Goal: Task Accomplishment & Management: Manage account settings

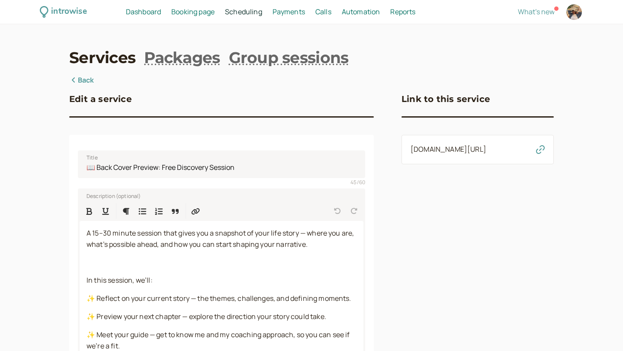
select select "30"
click at [222, 249] on p "A 15–30 minute session that gives you a snapshot of your life story — where you…" at bounding box center [221, 239] width 270 height 22
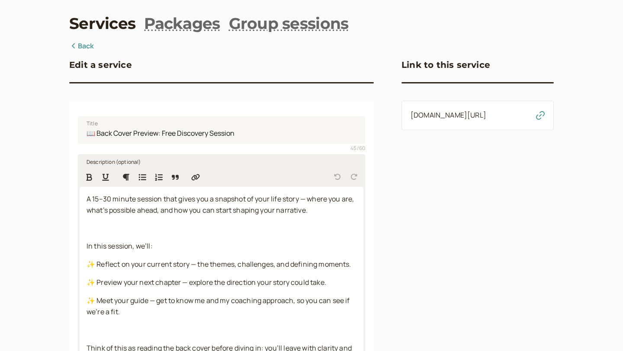
scroll to position [35, 0]
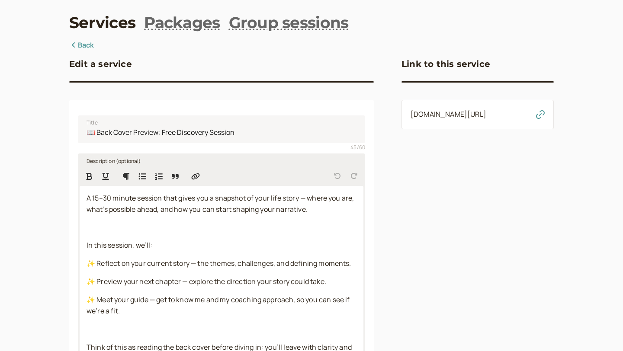
click at [103, 197] on span "A 15–30 minute session that gives you a snapshot of your life story — where you…" at bounding box center [220, 203] width 269 height 21
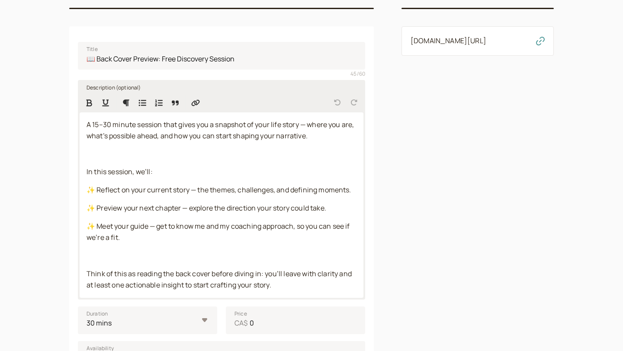
scroll to position [112, 0]
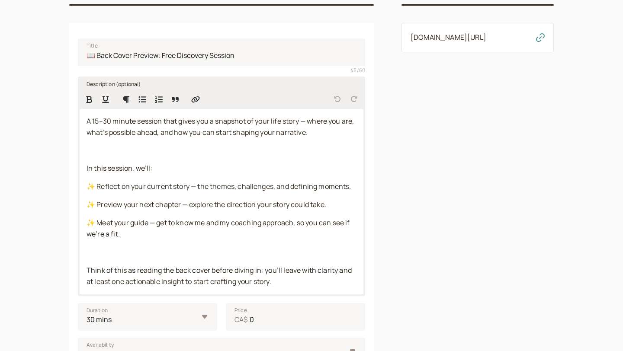
click at [142, 256] on p at bounding box center [221, 252] width 270 height 11
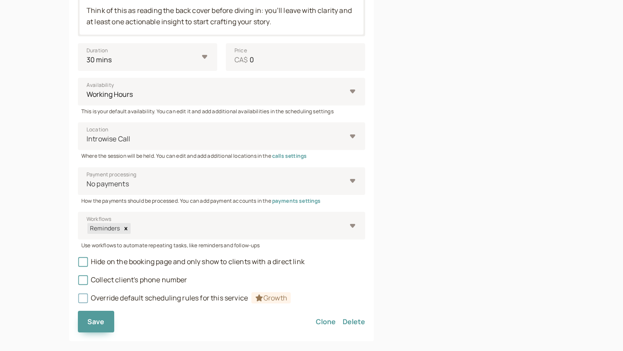
scroll to position [374, 0]
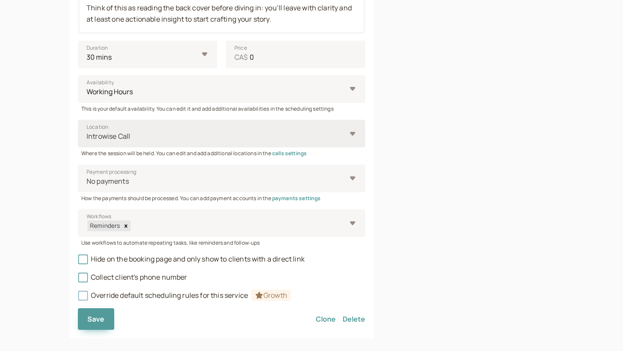
click at [254, 140] on div at bounding box center [216, 137] width 260 height 12
click at [87, 140] on input "Location Introwise Call" at bounding box center [86, 136] width 1 height 10
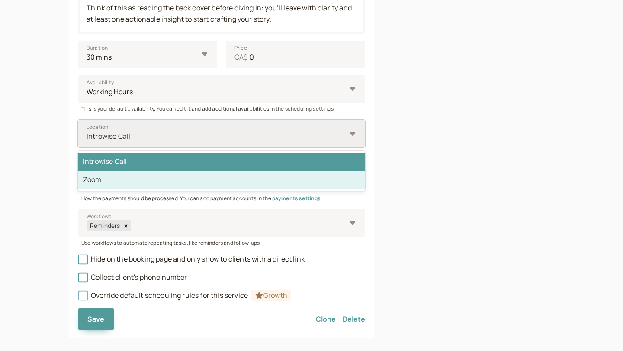
click at [218, 179] on div "Zoom" at bounding box center [221, 180] width 287 height 18
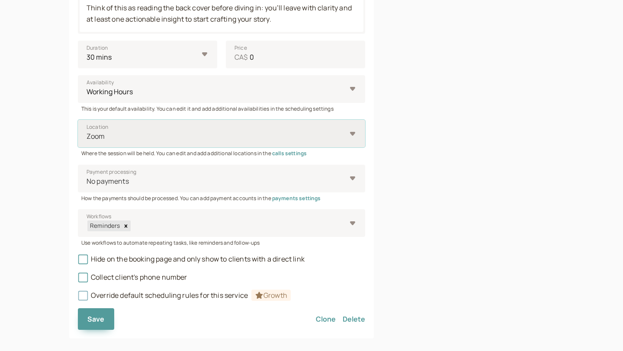
click at [229, 141] on div at bounding box center [216, 137] width 260 height 12
click at [87, 141] on input "Location option Zoom, selected. Select is focused ,type to refine list, press D…" at bounding box center [86, 136] width 1 height 10
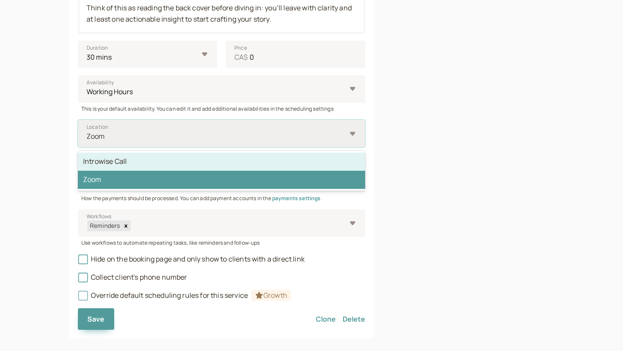
click at [218, 158] on div "Introwise Call" at bounding box center [221, 162] width 287 height 18
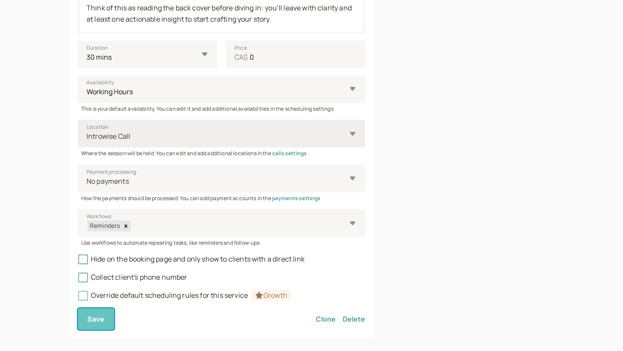
click at [102, 323] on span "Save" at bounding box center [95, 319] width 17 height 10
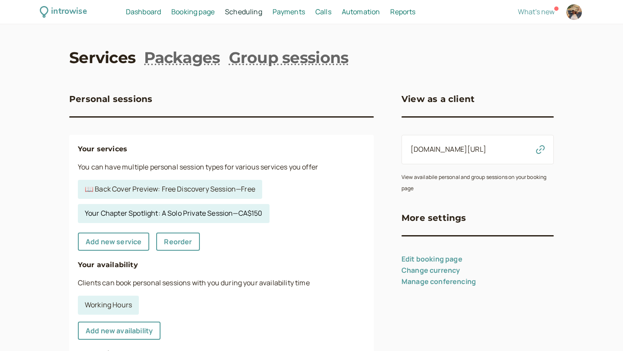
click at [249, 210] on link "Your Chapter Spotlight: A Solo Private Session — CA$150" at bounding box center [174, 213] width 192 height 19
select select "60"
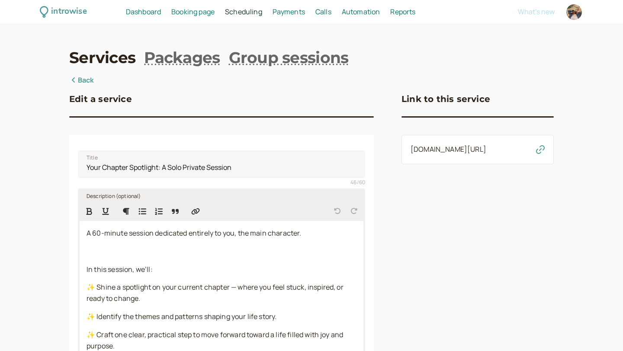
click at [157, 255] on p at bounding box center [221, 251] width 270 height 11
click at [191, 303] on p "✨ Shine a spotlight on your current chapter — where you feel stuck, inspired, o…" at bounding box center [221, 293] width 270 height 22
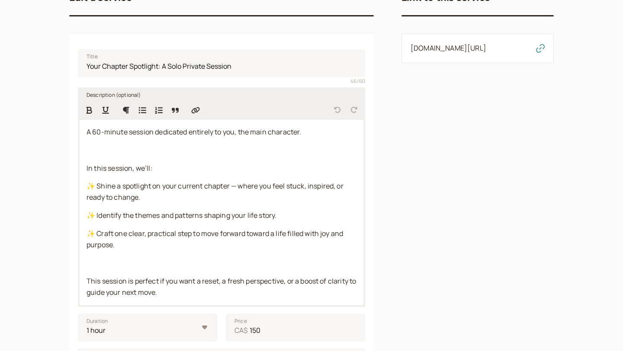
scroll to position [102, 0]
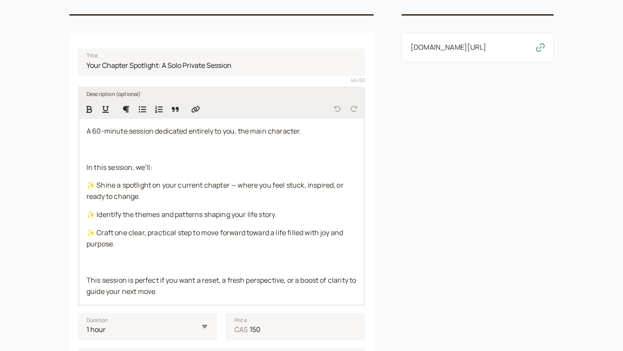
click at [184, 270] on div "A 60-minute session dedicated entirely to you, the main character. In this sess…" at bounding box center [222, 211] width 284 height 185
drag, startPoint x: 113, startPoint y: 234, endPoint x: 189, endPoint y: 236, distance: 76.5
click at [189, 236] on span "✨ Craft one clear, practical step to move forward toward a life filled with joy…" at bounding box center [215, 238] width 258 height 21
click at [107, 218] on span "✨ Identify the themes and patterns shaping your life story." at bounding box center [181, 215] width 190 height 10
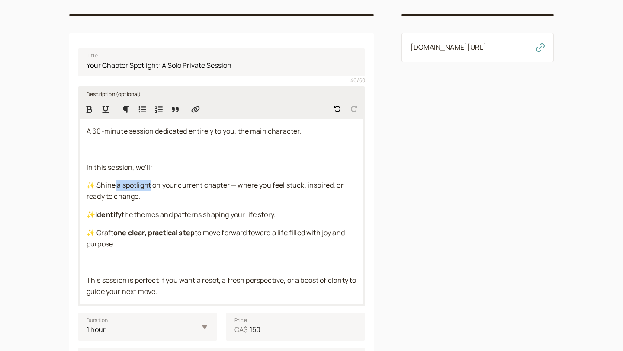
drag, startPoint x: 113, startPoint y: 185, endPoint x: 150, endPoint y: 185, distance: 36.8
click at [150, 185] on span "✨ Shine a spotlight on your current chapter — where you feel stuck, inspired, o…" at bounding box center [215, 190] width 258 height 21
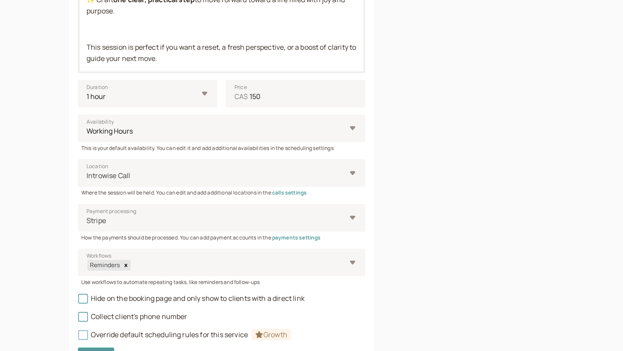
scroll to position [336, 0]
click at [197, 182] on div "Introwise Call" at bounding box center [216, 175] width 260 height 16
click at [87, 180] on input "Location Introwise Call" at bounding box center [86, 175] width 1 height 10
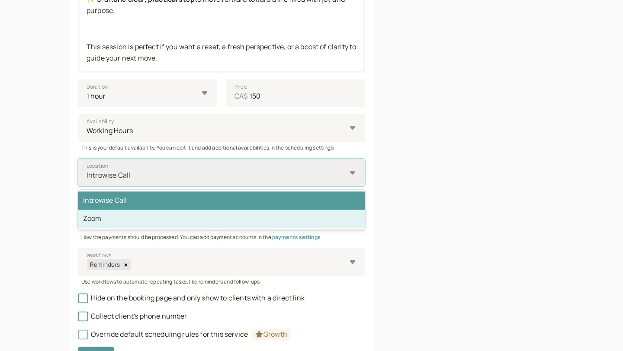
click at [176, 223] on div "Zoom" at bounding box center [221, 219] width 287 height 18
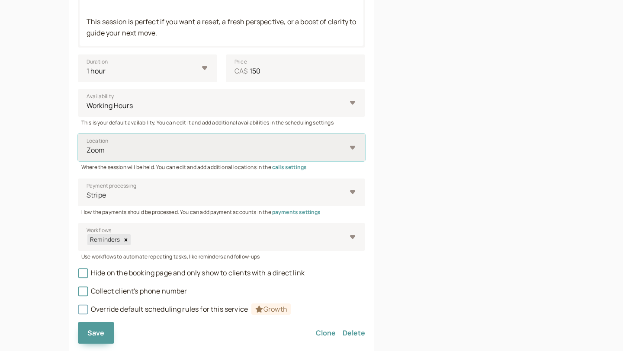
scroll to position [386, 0]
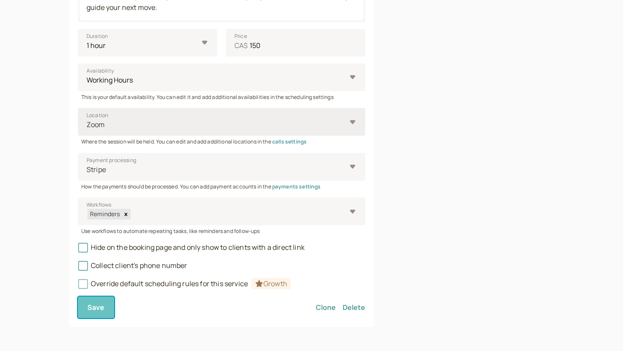
click at [98, 310] on span "Save" at bounding box center [95, 308] width 17 height 10
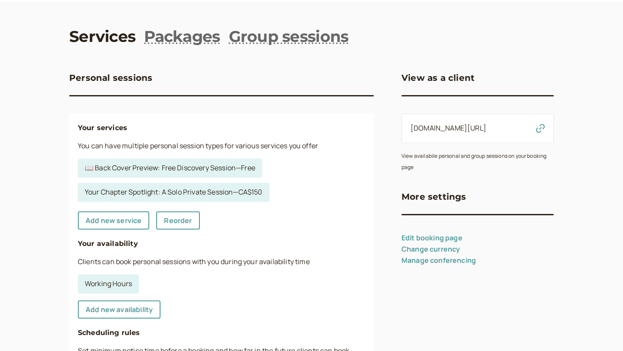
scroll to position [22, 0]
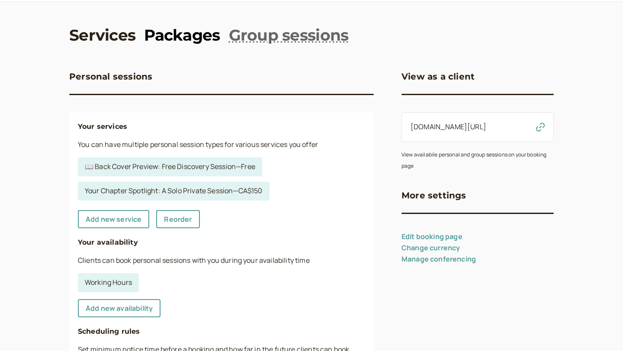
click at [188, 37] on link "Packages" at bounding box center [182, 35] width 76 height 22
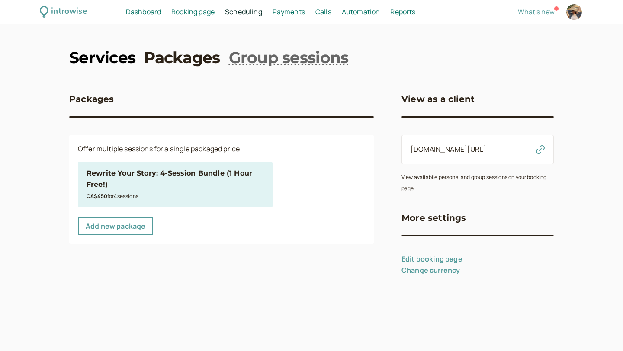
click at [122, 54] on link "Services" at bounding box center [102, 58] width 66 height 22
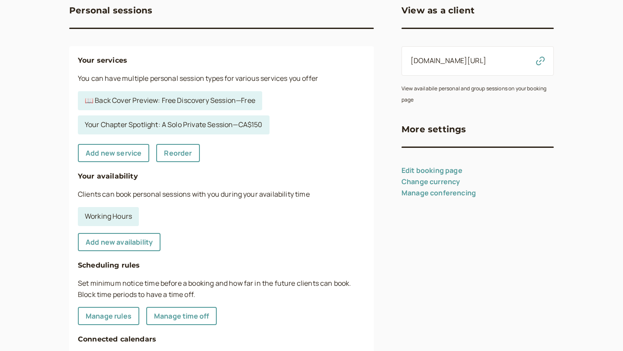
scroll to position [92, 0]
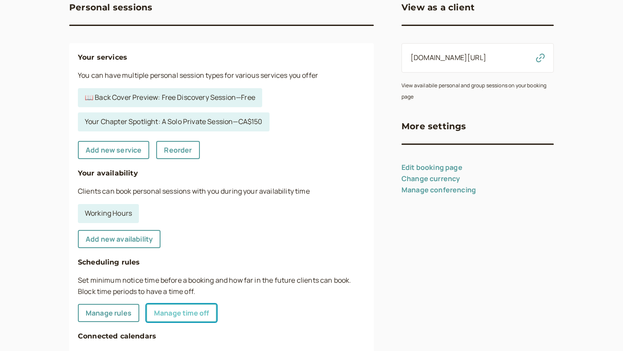
click at [185, 310] on link "Manage time off" at bounding box center [181, 313] width 70 height 18
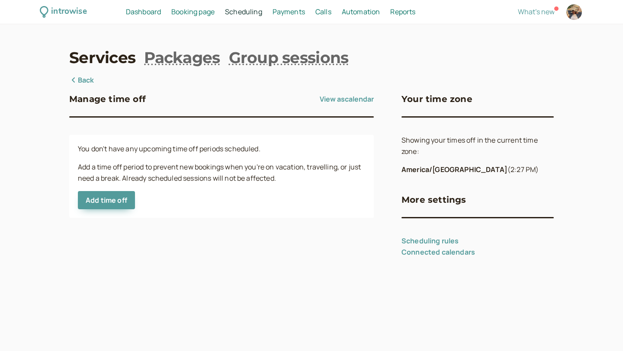
click at [88, 80] on link "Back" at bounding box center [81, 80] width 25 height 11
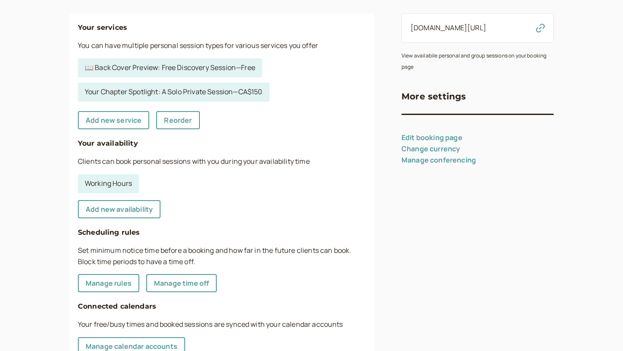
scroll to position [209, 0]
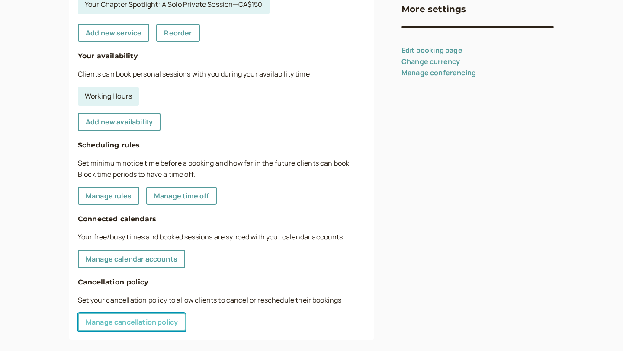
click at [139, 321] on link "Manage cancellation policy" at bounding box center [132, 322] width 108 height 18
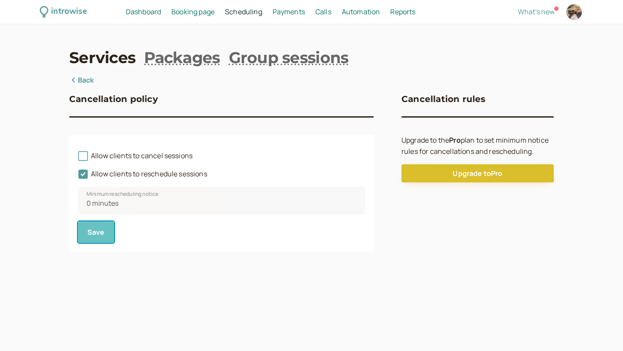
click at [95, 234] on span "Save" at bounding box center [95, 232] width 17 height 10
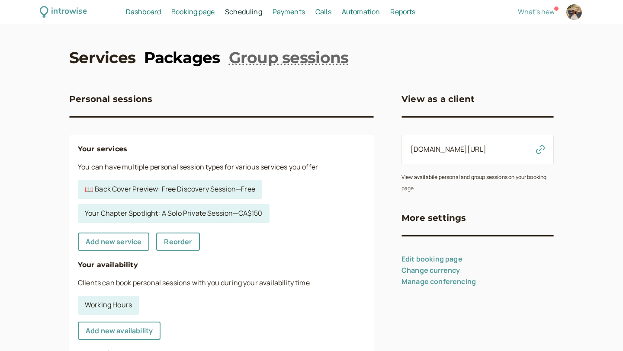
click at [187, 57] on link "Packages" at bounding box center [182, 58] width 76 height 22
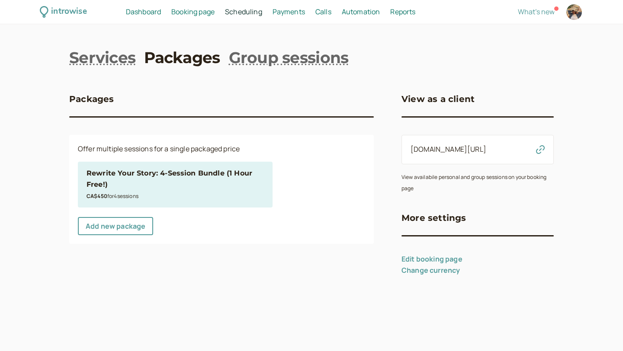
click at [138, 190] on div "Rewrite Your Story: 4-Session Bundle (1 Hour Free!)" at bounding box center [174, 179] width 177 height 22
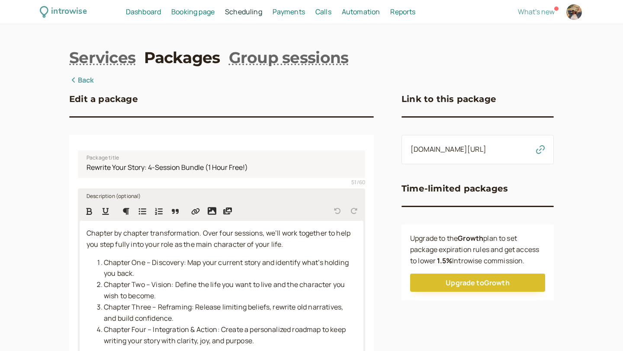
click at [177, 235] on span "Chapter by chapter transformation. Over four sessions, we’ll work together to h…" at bounding box center [218, 238] width 265 height 21
click at [208, 235] on span "Chapter by chapter transformation. Over four sessions, we’ll work together to h…" at bounding box center [218, 238] width 265 height 21
click at [288, 247] on p "Chapter by chapter transformation. Over four sessions, we’ll work together to h…" at bounding box center [221, 239] width 270 height 22
click at [171, 268] on li "Chapter One – Discovery: Map your current story and identify what’s holding you…" at bounding box center [230, 268] width 253 height 22
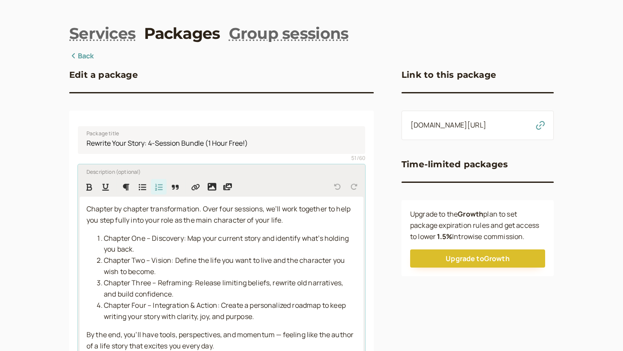
scroll to position [25, 0]
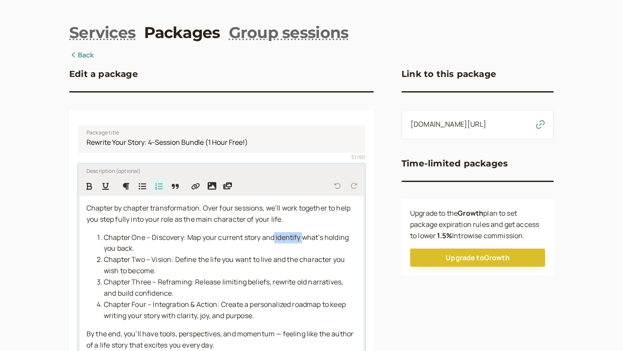
drag, startPoint x: 275, startPoint y: 237, endPoint x: 303, endPoint y: 238, distance: 27.7
click at [303, 238] on span "Chapter One – Discovery: Map your current story and identify what’s holding you…" at bounding box center [227, 243] width 246 height 21
drag, startPoint x: 214, startPoint y: 238, endPoint x: 262, endPoint y: 240, distance: 47.2
click at [262, 240] on span "Chapter One – Discovery: Map your current story and" at bounding box center [189, 238] width 170 height 10
click at [217, 237] on strong "r current story" at bounding box center [238, 238] width 49 height 10
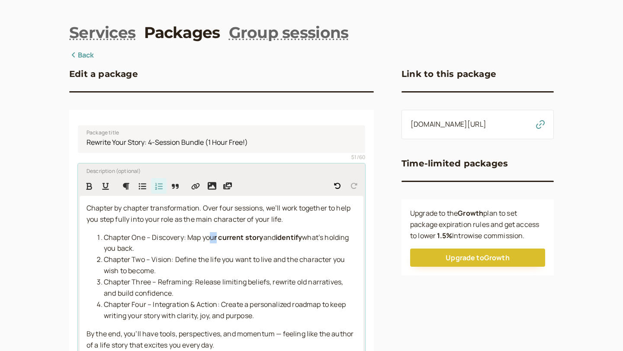
drag, startPoint x: 217, startPoint y: 237, endPoint x: 212, endPoint y: 237, distance: 4.8
click at [212, 237] on li "Chapter One – Discovery: Map you r current story and identify what’s holding yo…" at bounding box center [230, 243] width 253 height 22
click at [159, 258] on span "Chapter Two – Vision: Define the life you want to live and the character you wi…" at bounding box center [225, 265] width 242 height 21
click at [179, 259] on span "Chapter Two – Vision: Define the life you want to live and the character you wi…" at bounding box center [225, 265] width 242 height 21
click at [176, 259] on span "Chapter Two – Vision: Define the life you want to live and the character you wi…" at bounding box center [225, 265] width 242 height 21
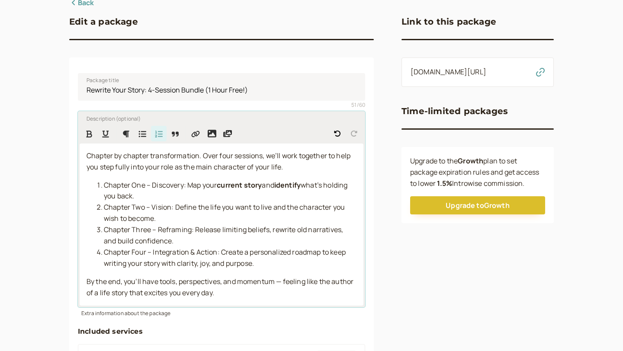
scroll to position [80, 0]
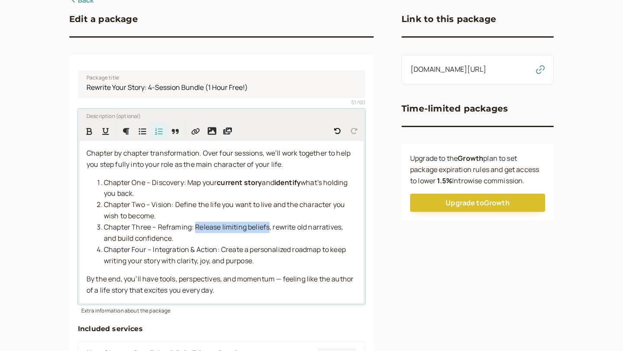
drag, startPoint x: 196, startPoint y: 227, endPoint x: 269, endPoint y: 228, distance: 72.2
click at [269, 228] on span "Chapter Three – Reframing: Release limiting beliefs, rewrite old narratives, an…" at bounding box center [224, 232] width 240 height 21
drag, startPoint x: 273, startPoint y: 227, endPoint x: 341, endPoint y: 228, distance: 67.9
click at [341, 228] on span "Chapter Three – Reframing: Release limiting beliefs, rewrite old narratives, an…" at bounding box center [224, 232] width 240 height 21
drag, startPoint x: 175, startPoint y: 205, endPoint x: 250, endPoint y: 205, distance: 74.8
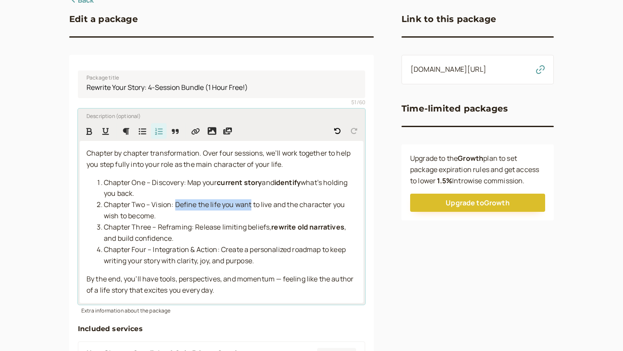
click at [250, 205] on span "Chapter Two – Vision: Define the life you want to live and the character you wi…" at bounding box center [225, 210] width 242 height 21
drag, startPoint x: 185, startPoint y: 183, endPoint x: 104, endPoint y: 180, distance: 81.3
click at [104, 180] on span "Chapter One – Discovery: Map your" at bounding box center [160, 183] width 113 height 10
click at [103, 131] on icon "Format Underline" at bounding box center [105, 131] width 7 height 7
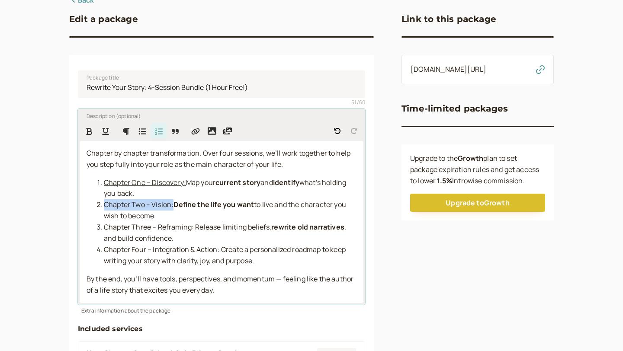
drag, startPoint x: 173, startPoint y: 206, endPoint x: 105, endPoint y: 208, distance: 67.5
click at [105, 208] on span "Chapter Two – Vision:" at bounding box center [139, 205] width 70 height 10
drag, startPoint x: 192, startPoint y: 229, endPoint x: 104, endPoint y: 231, distance: 88.2
click at [104, 231] on span "Chapter Three – Reframing: Release limiting beliefs," at bounding box center [187, 227] width 167 height 10
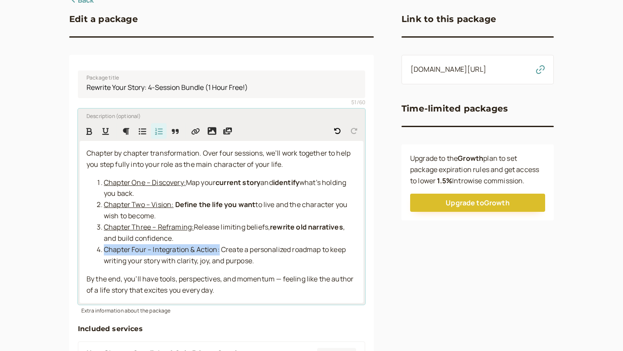
drag, startPoint x: 105, startPoint y: 250, endPoint x: 220, endPoint y: 248, distance: 115.0
click at [220, 248] on span "Chapter Four – Integration & Action: Create a personalized roadmap to keep writ…" at bounding box center [225, 255] width 243 height 21
click at [265, 257] on li "Chapter Four – Integration & Action: Create a personalized roadmap to keep writ…" at bounding box center [230, 255] width 253 height 22
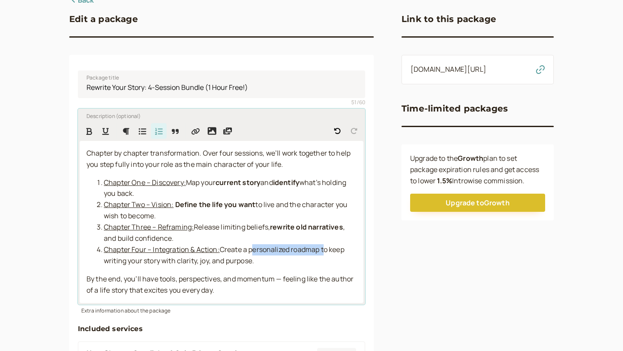
drag, startPoint x: 250, startPoint y: 249, endPoint x: 322, endPoint y: 252, distance: 71.4
click at [323, 252] on span "Create a personalized roadmap to keep writing your story with clarity, joy, and…" at bounding box center [225, 255] width 242 height 21
click at [249, 281] on span "By the end, you’ll have tools, perspectives, and momentum — feeling like the au…" at bounding box center [220, 284] width 268 height 21
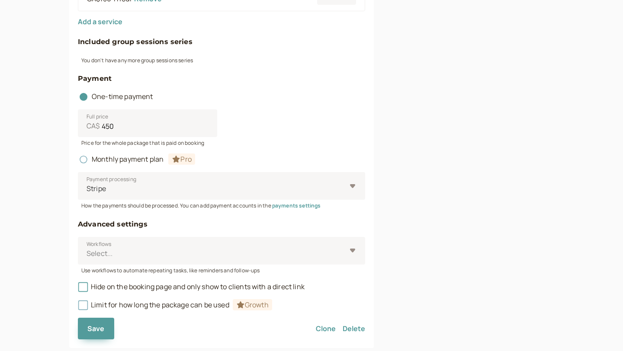
scroll to position [472, 0]
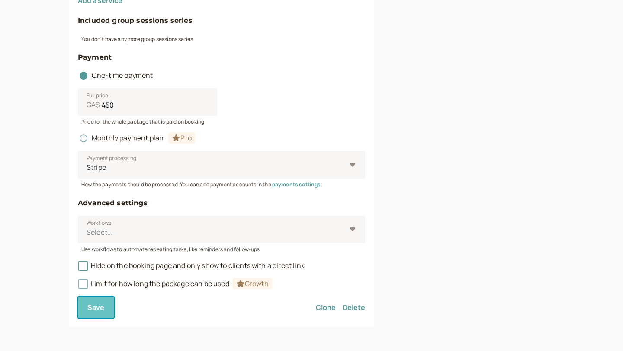
click at [107, 311] on button "Save" at bounding box center [96, 308] width 36 height 22
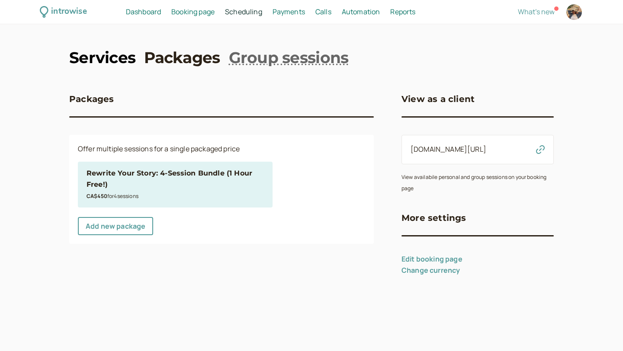
click at [112, 63] on link "Services" at bounding box center [102, 58] width 66 height 22
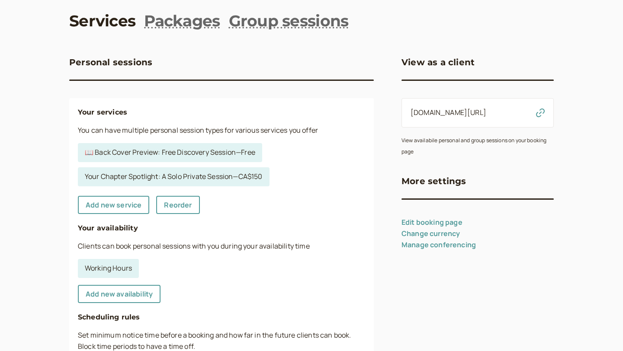
scroll to position [41, 0]
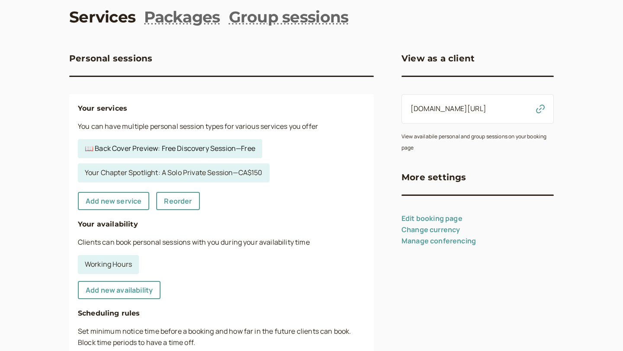
click at [123, 152] on link "📖 Back Cover Preview: Free Discovery Session — Free" at bounding box center [170, 148] width 184 height 19
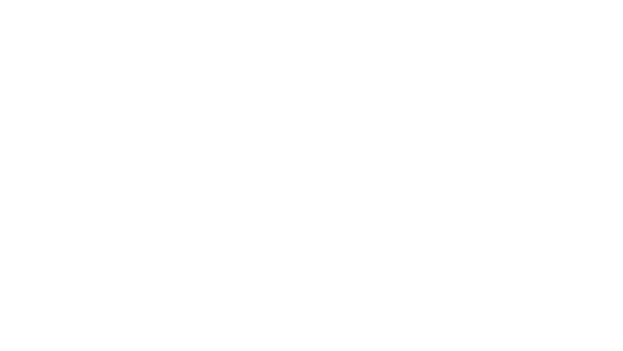
select select "30"
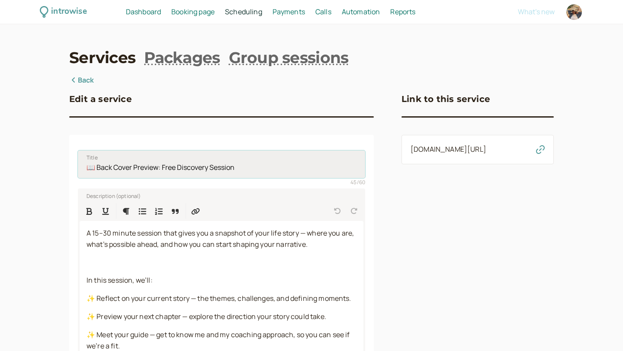
click at [95, 165] on input "📖 Back Cover Preview: Free Discovery Session" at bounding box center [221, 164] width 287 height 28
type input "Back Cover Preview: Free Discovery Session"
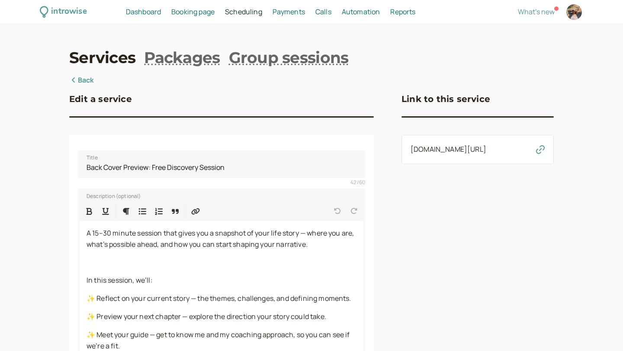
click at [118, 54] on link "Services" at bounding box center [102, 58] width 66 height 22
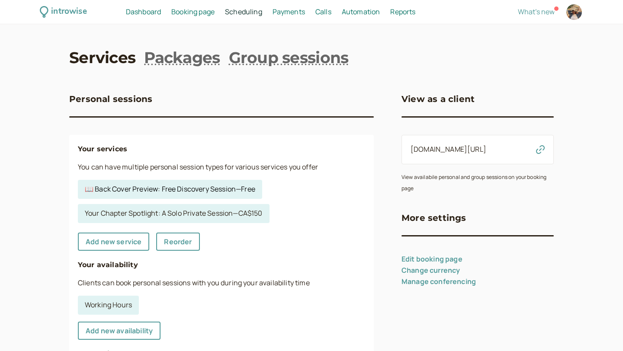
click at [115, 188] on link "📖 Back Cover Preview: Free Discovery Session — Free" at bounding box center [170, 189] width 184 height 19
select select "30"
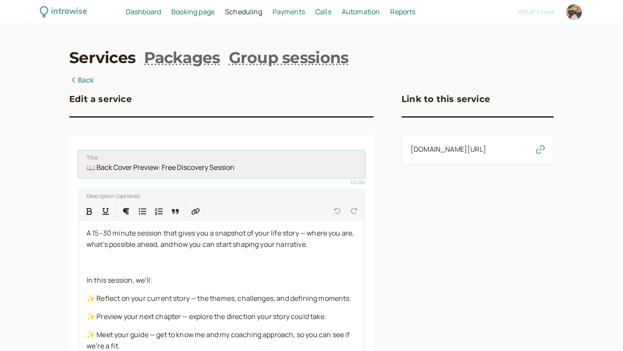
click at [95, 167] on input "📖 Back Cover Preview: Free Discovery Session" at bounding box center [221, 164] width 287 height 28
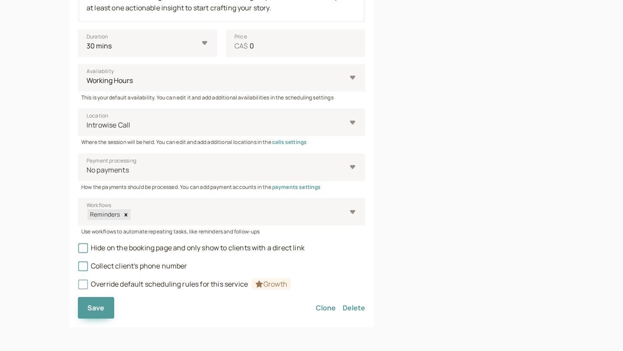
scroll to position [386, 0]
type input "Back Cover Preview: Free Discovery Session"
click at [96, 312] on span "Save" at bounding box center [95, 308] width 17 height 10
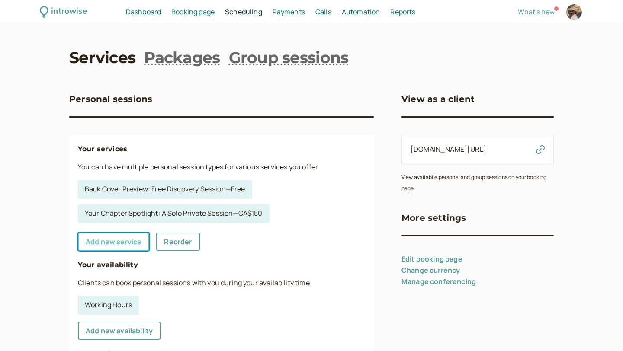
click at [117, 240] on link "Add new service" at bounding box center [113, 242] width 71 height 18
select select "30"
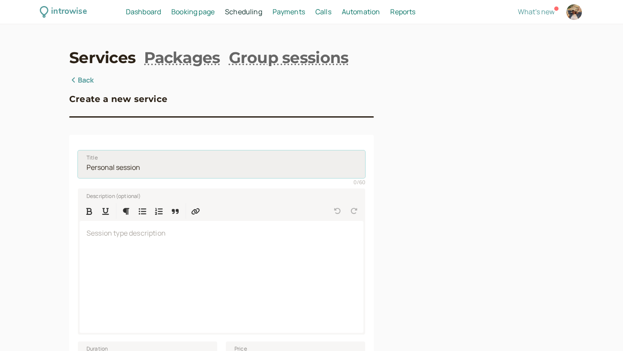
click at [108, 163] on input "Title" at bounding box center [221, 164] width 287 height 28
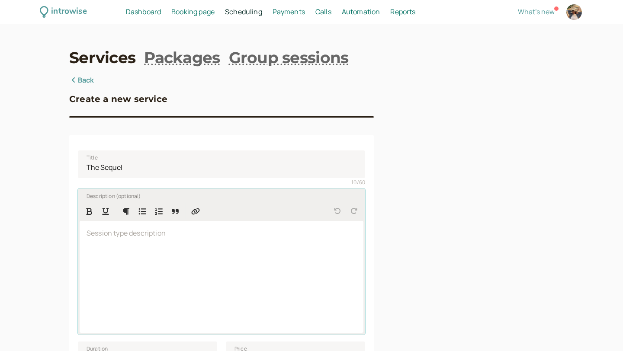
click at [113, 237] on p at bounding box center [221, 233] width 270 height 11
click at [143, 262] on div at bounding box center [222, 277] width 284 height 112
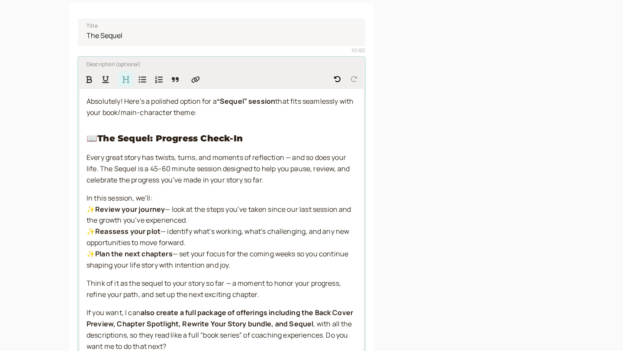
click at [99, 138] on strong "The Sequel: Progress Check-In" at bounding box center [169, 138] width 145 height 10
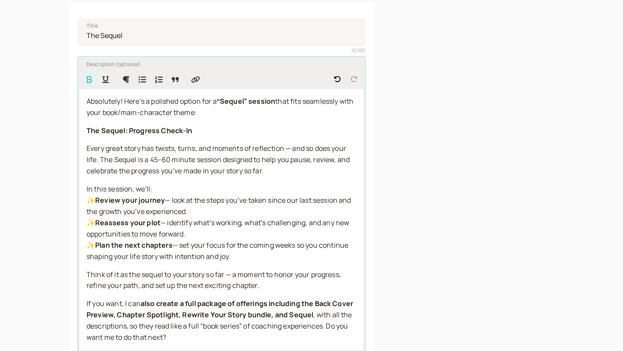
click at [176, 135] on strong "The Sequel: Progress Check-In" at bounding box center [139, 131] width 106 height 10
click at [176, 131] on strong "The Sequel: Progress Check-In" at bounding box center [139, 131] width 106 height 10
copy strong "The Sequel: Progress Check-In"
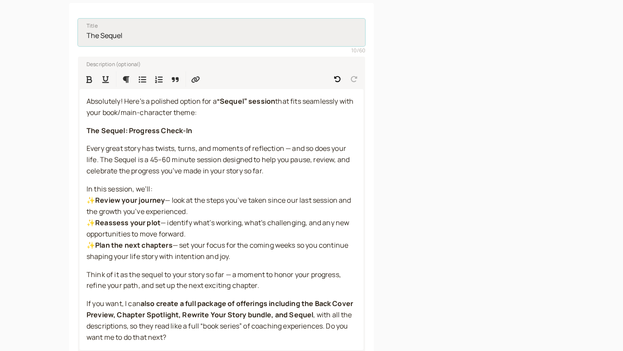
click at [115, 35] on input "The Sequel" at bounding box center [221, 33] width 287 height 28
paste input ": Progress Check-In"
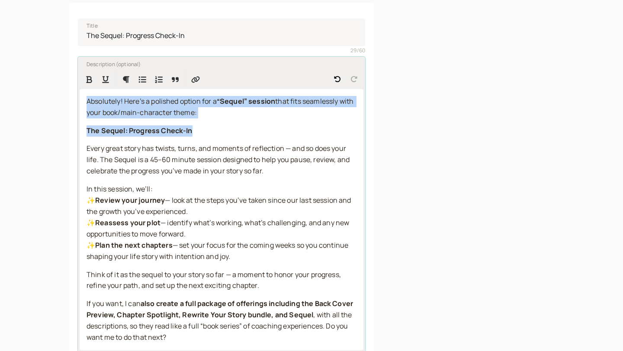
drag, startPoint x: 86, startPoint y: 100, endPoint x: 196, endPoint y: 138, distance: 116.2
click at [196, 138] on div "Absolutely! Here’s a polished option for a “Sequel” session that fits seamlessl…" at bounding box center [222, 219] width 284 height 261
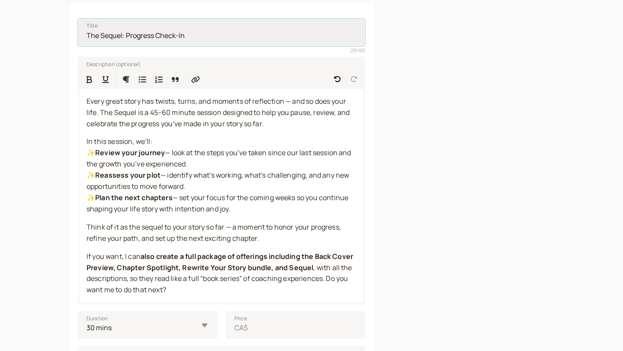
click at [204, 39] on input "The Sequel: Progress Check-In" at bounding box center [221, 33] width 287 height 28
drag, startPoint x: 184, startPoint y: 36, endPoint x: 263, endPoint y: 57, distance: 81.3
click at [263, 57] on fieldset "Title The Sequel: Progress Check-In (For those who have pusr 54 / 60 Descriptio…" at bounding box center [221, 292] width 287 height 560
type input "The Sequel: Progress Check-In"
click at [84, 102] on div "Every great story has twists, turns, and moments of reflection — and so does yo…" at bounding box center [222, 196] width 284 height 214
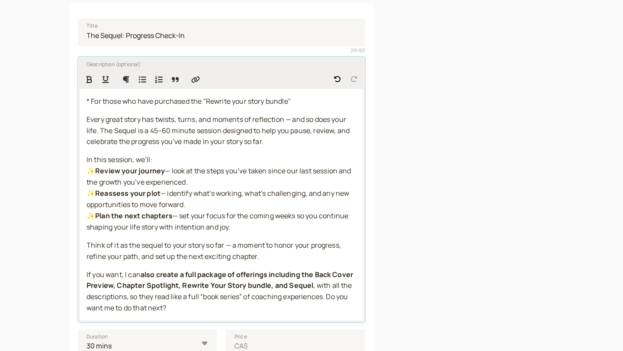
click at [266, 101] on span "* For those who have purchased the "Rewrite your story bundle"" at bounding box center [188, 101] width 204 height 10
click at [253, 101] on span "* For those who have purchased the "Rewrite your story" Bundle" at bounding box center [188, 101] width 205 height 10
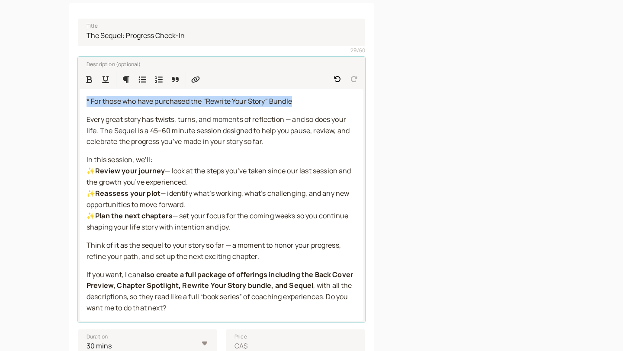
drag, startPoint x: 304, startPoint y: 101, endPoint x: 77, endPoint y: 97, distance: 226.6
click at [77, 97] on div "Title The Sequel: Progress Check-In 29 / 60 Description (optional) * For those …" at bounding box center [221, 315] width 304 height 624
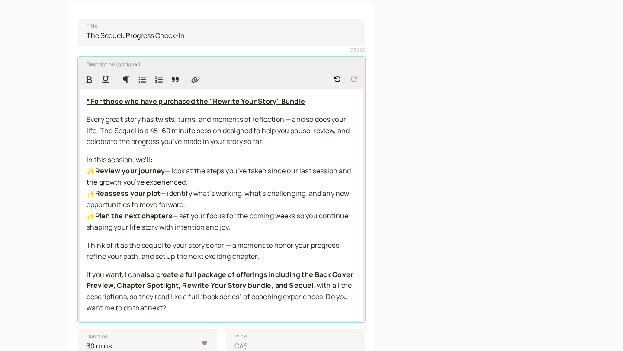
click at [151, 125] on p "Every great story has twists, turns, and moments of reflection — and so does yo…" at bounding box center [221, 131] width 270 height 34
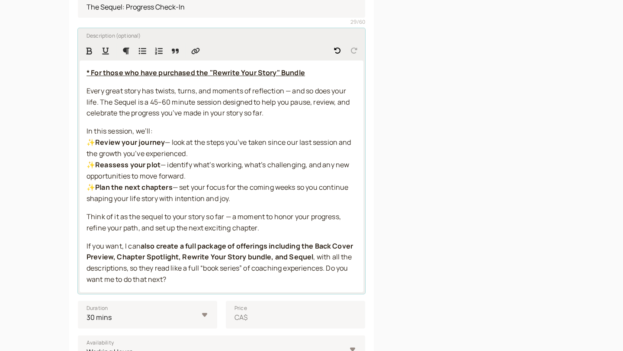
scroll to position [163, 0]
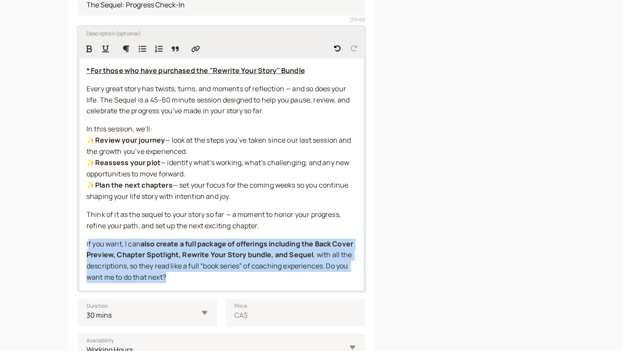
drag, startPoint x: 88, startPoint y: 243, endPoint x: 197, endPoint y: 285, distance: 116.9
click at [197, 285] on div "* For those who have purchased the "Rewrite Your Story" Bundle Every great stor…" at bounding box center [222, 174] width 284 height 232
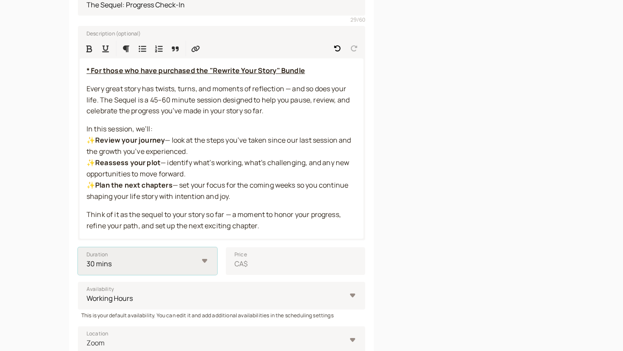
click at [204, 263] on select "10 mins 15 mins 30 mins 45 mins 1 hour 1.5 hours 2 hours Custom…" at bounding box center [147, 261] width 139 height 28
select select "60"
click at [78, 247] on select "10 mins 15 mins 30 mins 45 mins 1 hour 1.5 hours 2 hours Custom…" at bounding box center [147, 261] width 139 height 28
click at [239, 263] on span "CA$" at bounding box center [240, 264] width 13 height 11
click at [239, 263] on input "Price CA$" at bounding box center [295, 261] width 139 height 28
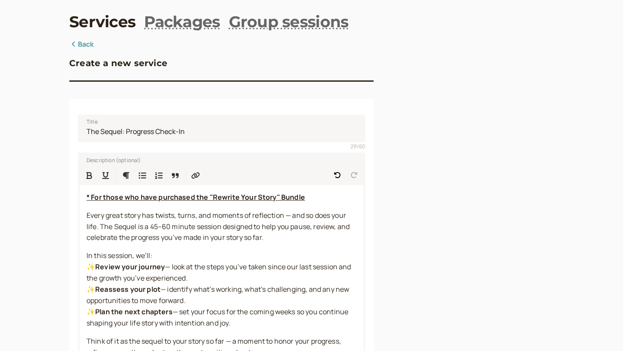
scroll to position [0, 0]
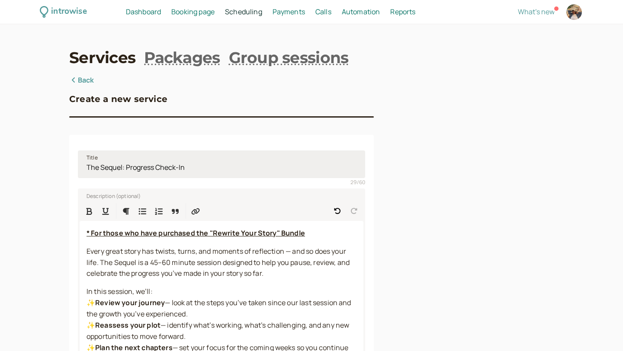
type input "120"
click at [215, 170] on input "The Sequel: Progress Check-In" at bounding box center [221, 164] width 287 height 28
click at [94, 234] on strong "* For those who have purchased the "Rewrite Your Story" Bundle" at bounding box center [195, 233] width 218 height 10
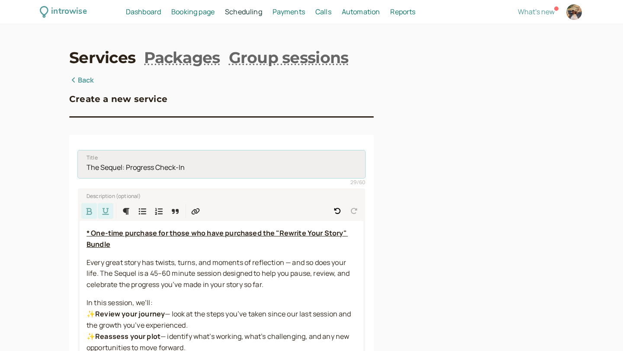
click at [195, 167] on input "The Sequel: Progress Check-In" at bounding box center [221, 164] width 287 height 28
drag, startPoint x: 221, startPoint y: 167, endPoint x: 187, endPoint y: 168, distance: 33.8
click at [187, 168] on input "The Sequel: Progress Check-In (25% off!)" at bounding box center [221, 164] width 287 height 28
type input "The Sequel: Progress Check-In"
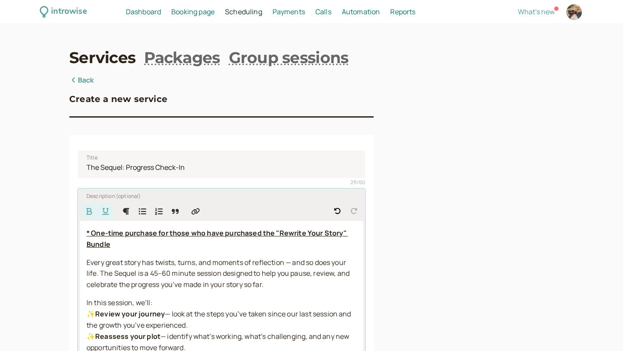
click at [124, 234] on strong "* One-time purchase for those who have purchased the "Rewrite Your Story" Bundle" at bounding box center [216, 238] width 261 height 21
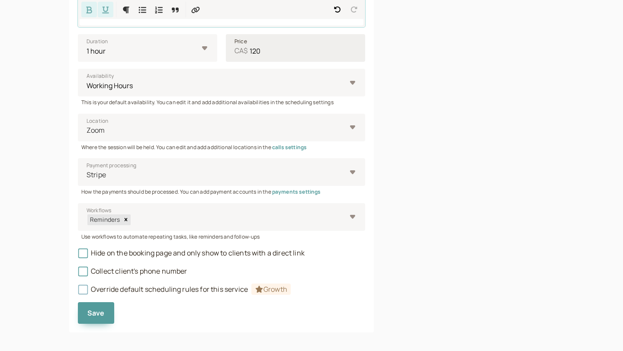
scroll to position [392, 0]
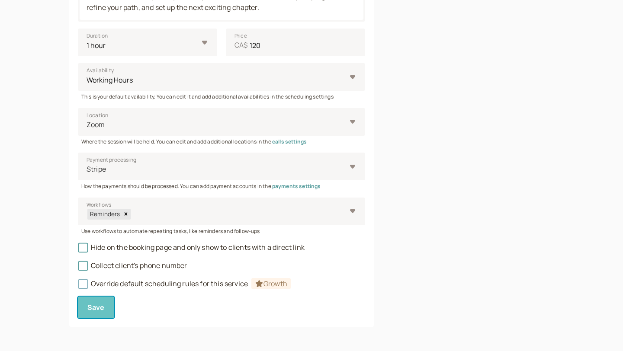
click at [103, 313] on button "Save" at bounding box center [96, 308] width 36 height 22
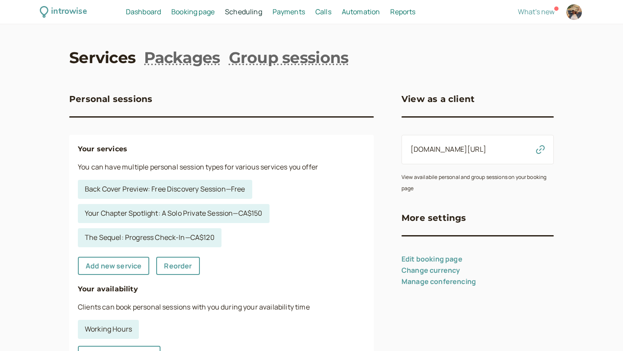
click at [540, 147] on icon "button" at bounding box center [540, 149] width 9 height 9
